Goal: Navigation & Orientation: Understand site structure

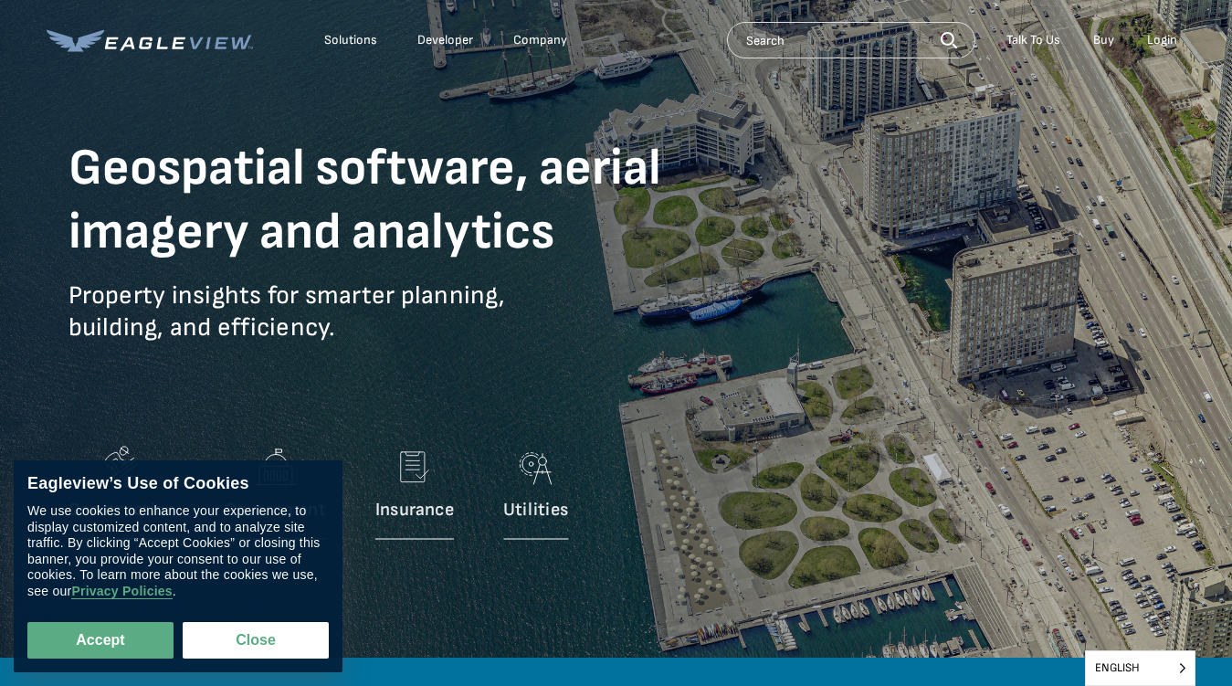
click at [616, 343] on p "Property insights for smarter planning, building, and efficiency." at bounding box center [398, 325] width 658 height 91
click at [351, 40] on div "Solutions" at bounding box center [350, 40] width 53 height 16
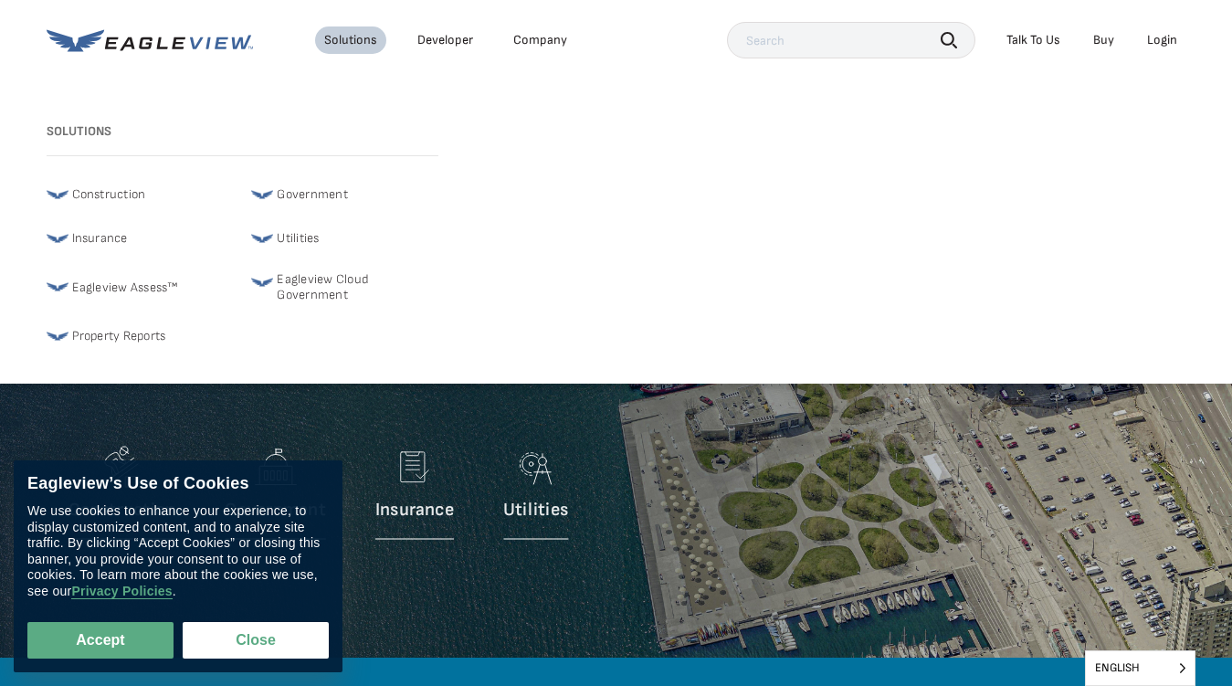
click at [539, 40] on div "Company" at bounding box center [540, 40] width 54 height 16
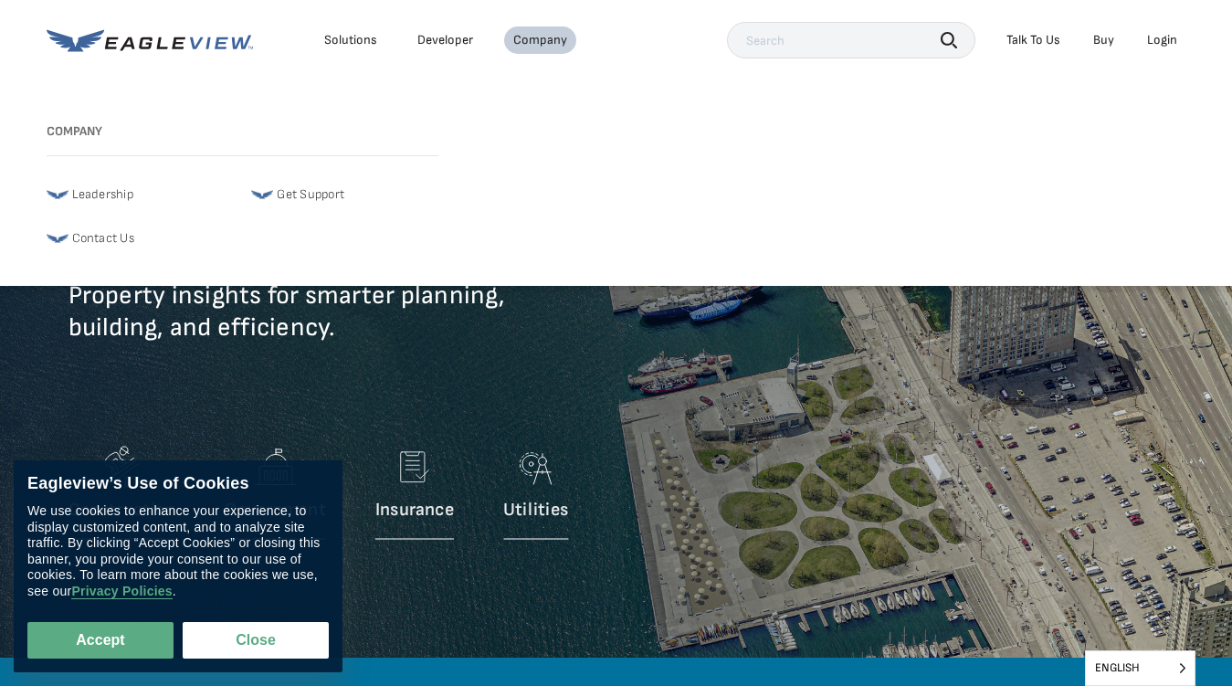
click at [949, 39] on icon "button" at bounding box center [949, 40] width 16 height 16
click at [1033, 40] on div "Talk To Us" at bounding box center [1034, 40] width 54 height 16
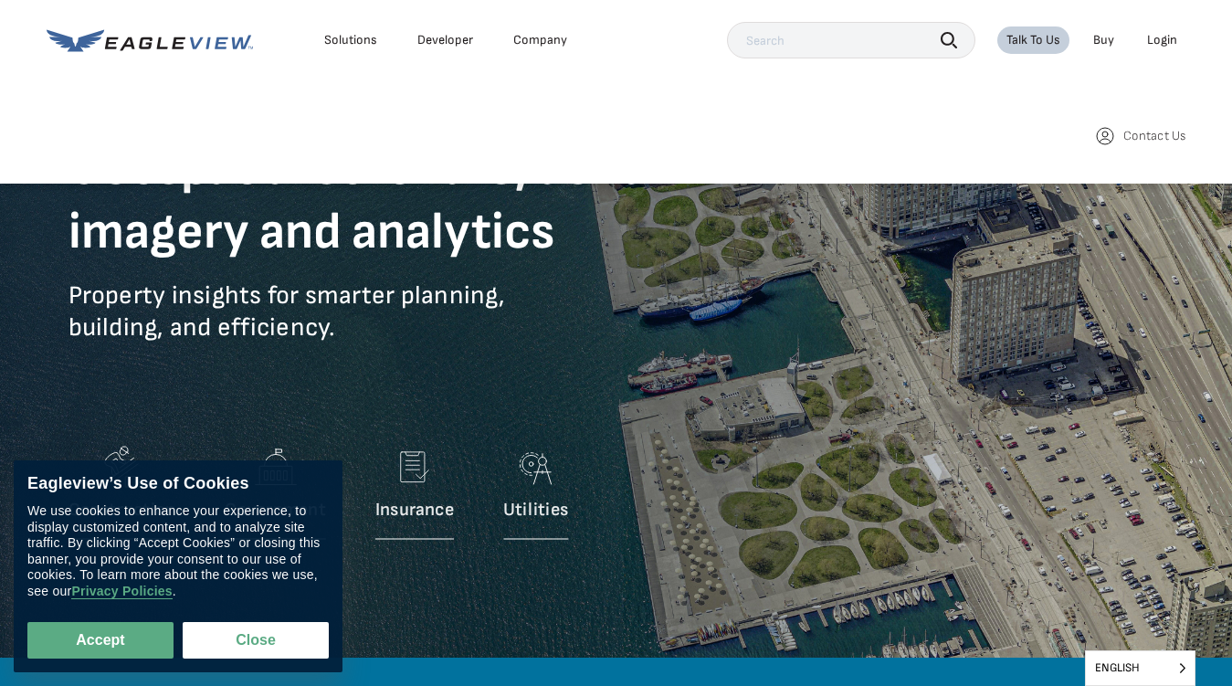
click at [1162, 40] on div "Login" at bounding box center [1162, 40] width 30 height 16
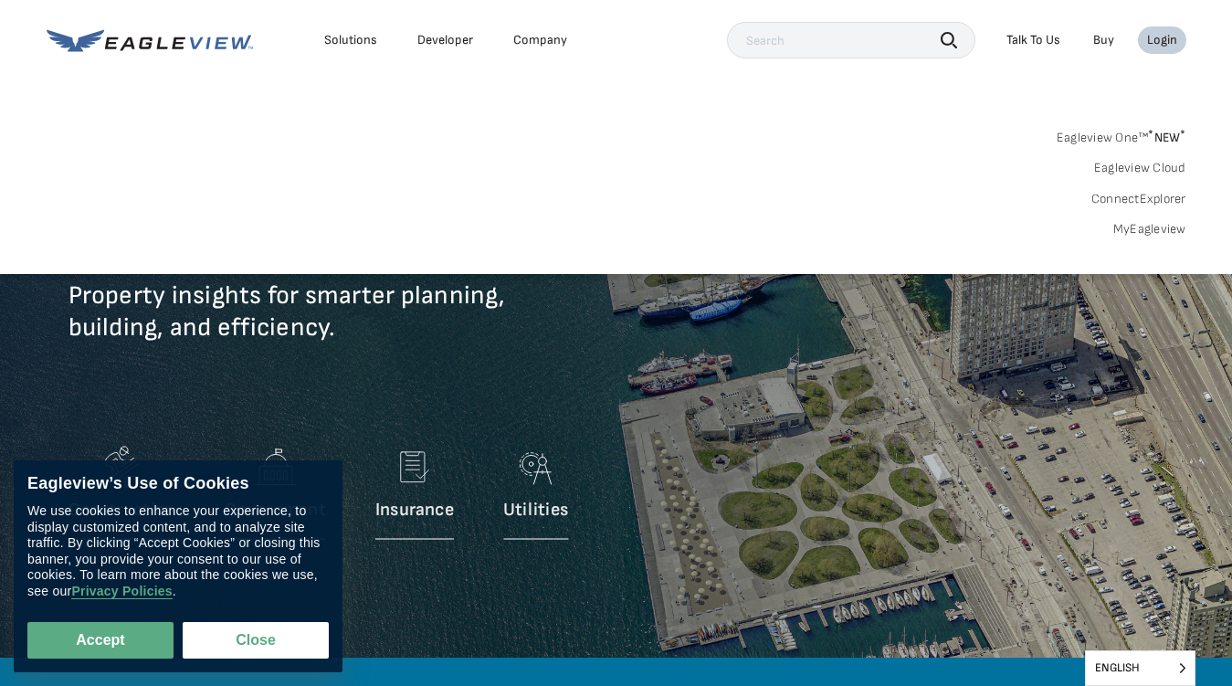
click at [100, 640] on button "Accept" at bounding box center [100, 640] width 146 height 37
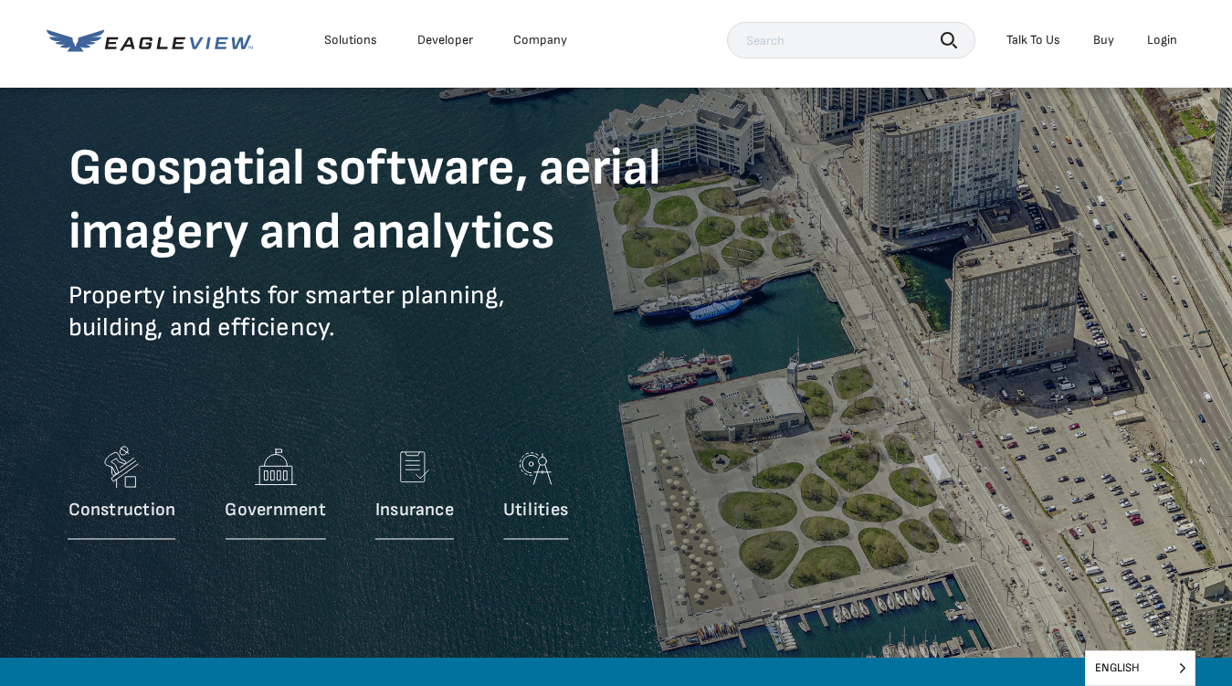
click at [256, 640] on button "Close" at bounding box center [252, 636] width 139 height 35
checkbox input "false"
click at [1140, 668] on span "English" at bounding box center [1140, 668] width 109 height 34
click at [0, 0] on input "English" at bounding box center [0, 0] width 0 height 0
